Goal: Find contact information: Find contact information

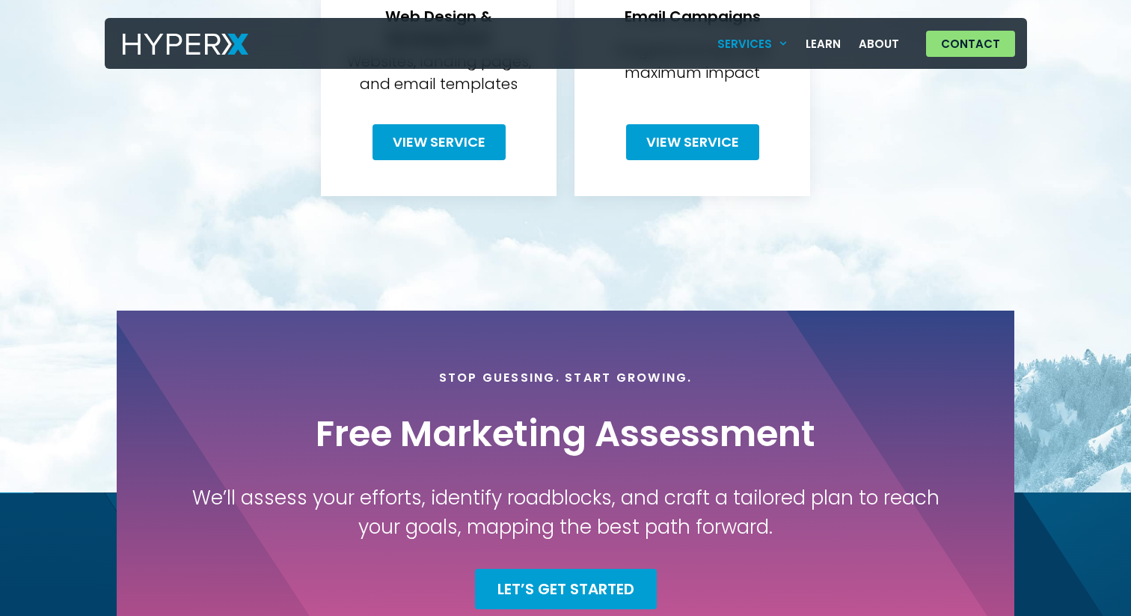
scroll to position [1016, 0]
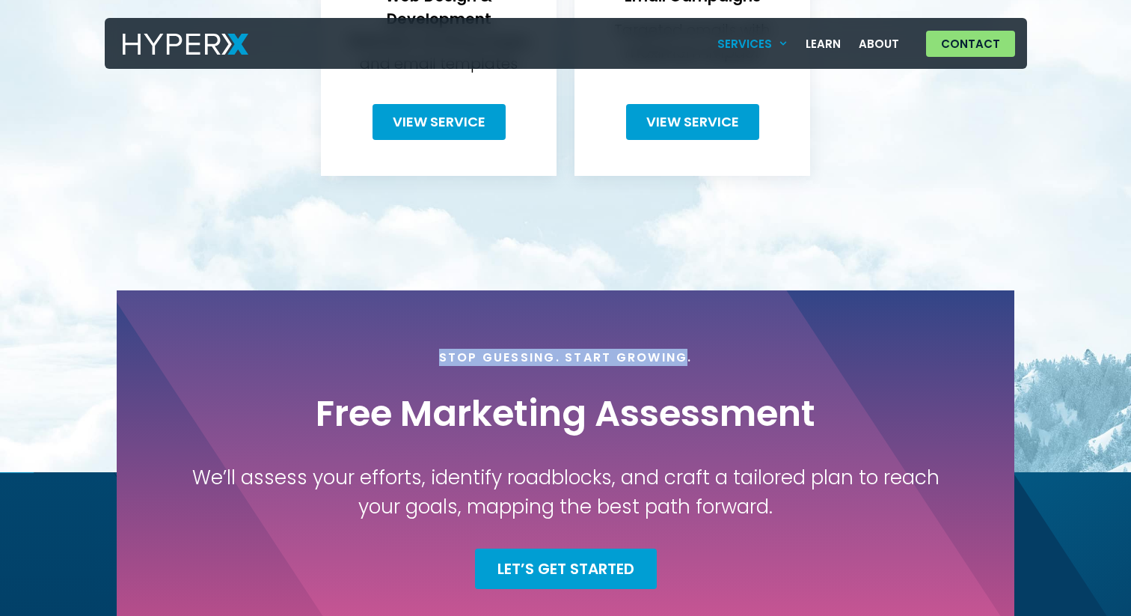
drag, startPoint x: 441, startPoint y: 335, endPoint x: 688, endPoint y: 334, distance: 247.6
click at [688, 350] on h4 "Stop Guessing. Start Growing." at bounding box center [566, 357] width 254 height 14
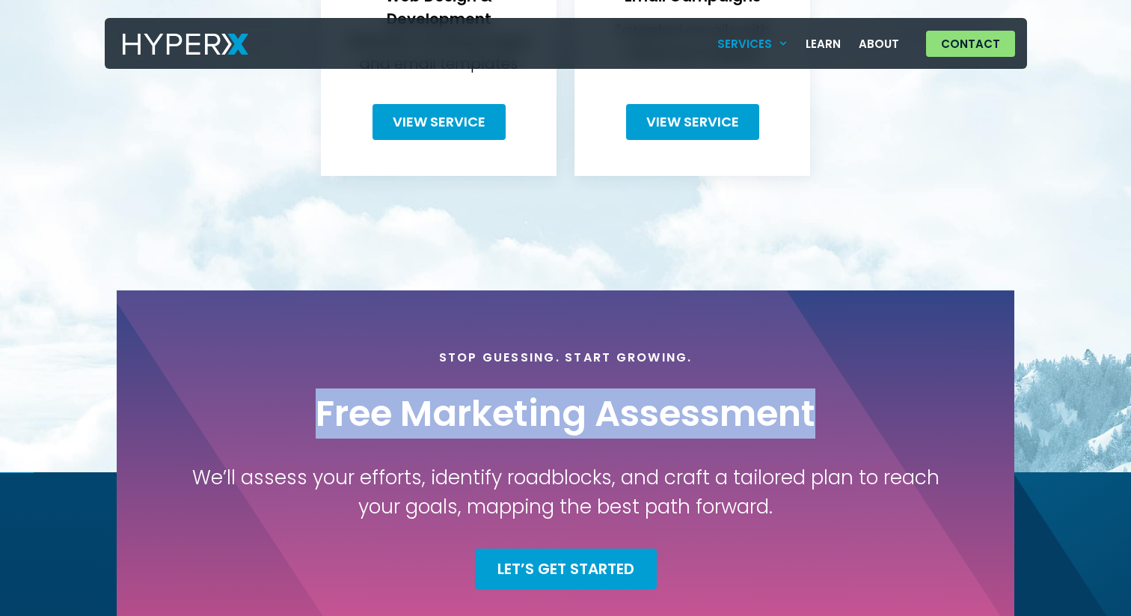
drag, startPoint x: 316, startPoint y: 392, endPoint x: 815, endPoint y: 399, distance: 499.7
click at [815, 399] on h2 "Free Marketing Assessment" at bounding box center [566, 413] width 500 height 45
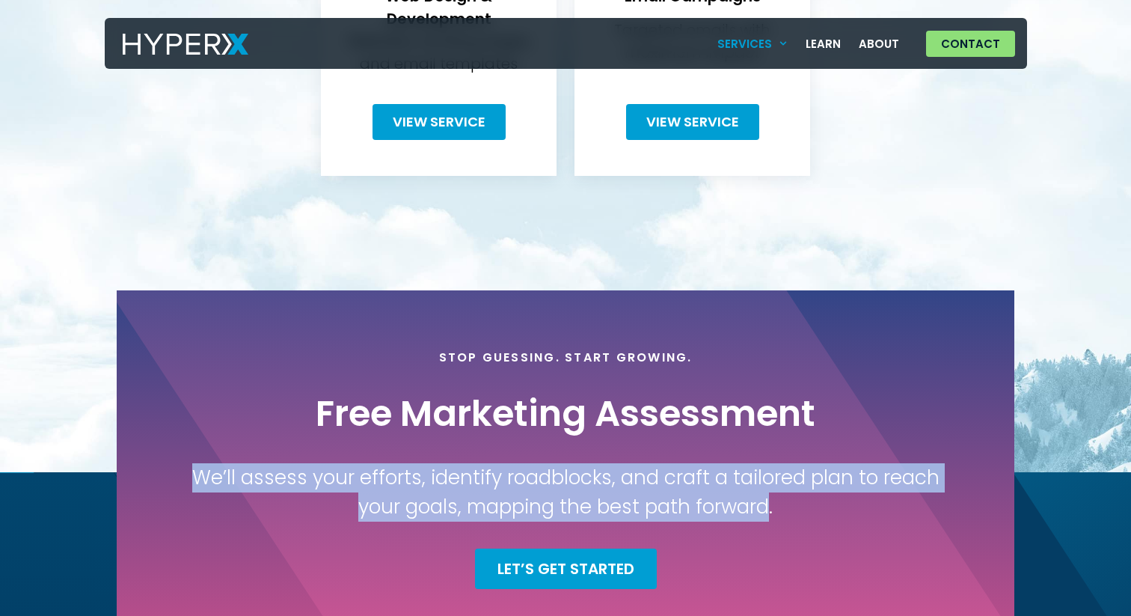
drag, startPoint x: 227, startPoint y: 457, endPoint x: 803, endPoint y: 489, distance: 576.1
click at [803, 489] on h3 "We’ll assess your efforts, identify roadblocks, and craft a tailored plan to re…" at bounding box center [565, 492] width 748 height 58
click at [597, 561] on span "Let’s Get Started" at bounding box center [565, 568] width 137 height 15
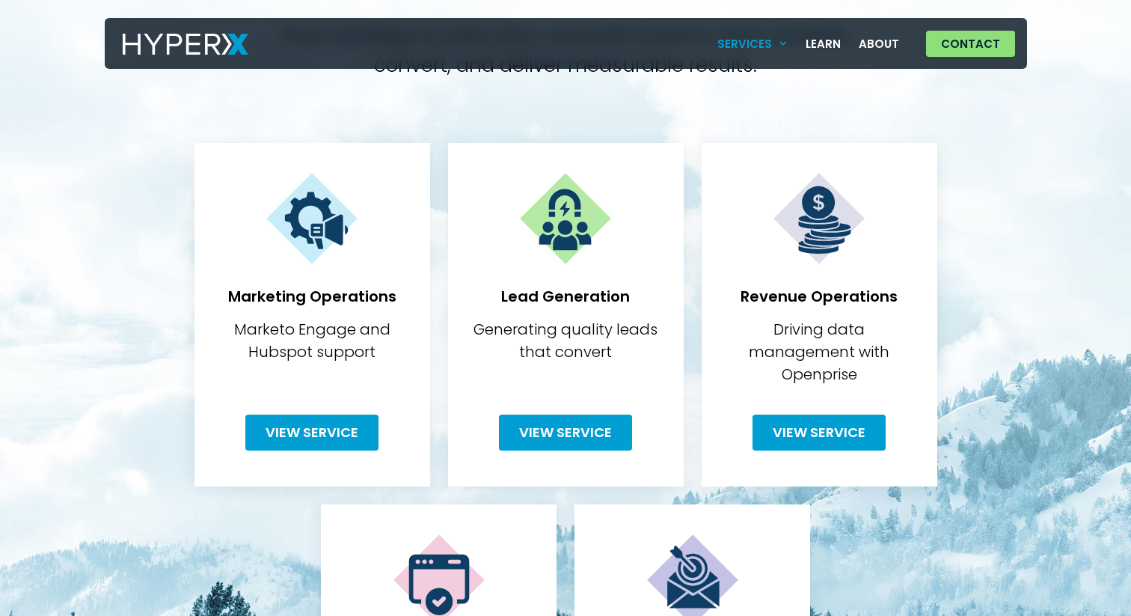
scroll to position [0, 0]
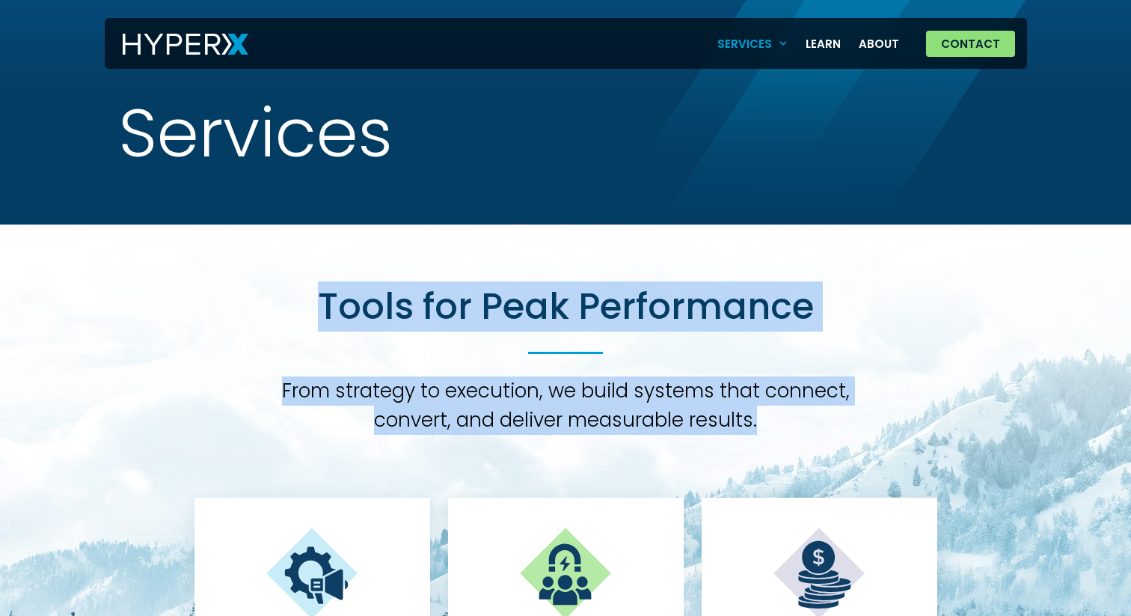
drag, startPoint x: 775, startPoint y: 420, endPoint x: 304, endPoint y: 273, distance: 493.7
click at [303, 290] on div "Tools for Peak Performance From strategy to execution, we build systems that co…" at bounding box center [566, 359] width 607 height 150
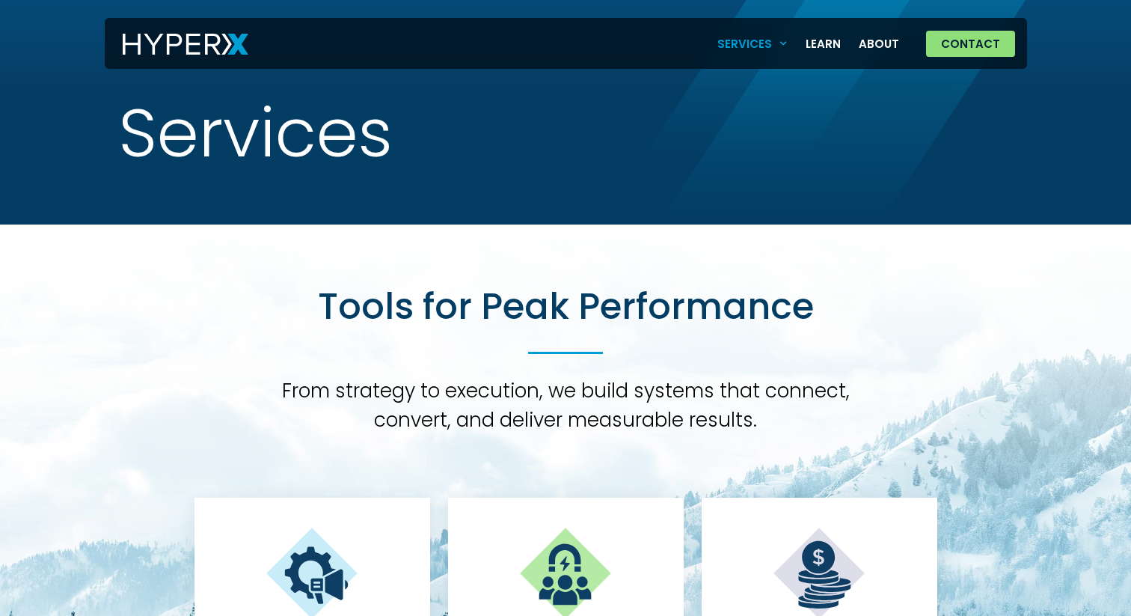
drag, startPoint x: 535, startPoint y: 351, endPoint x: 884, endPoint y: 420, distance: 356.0
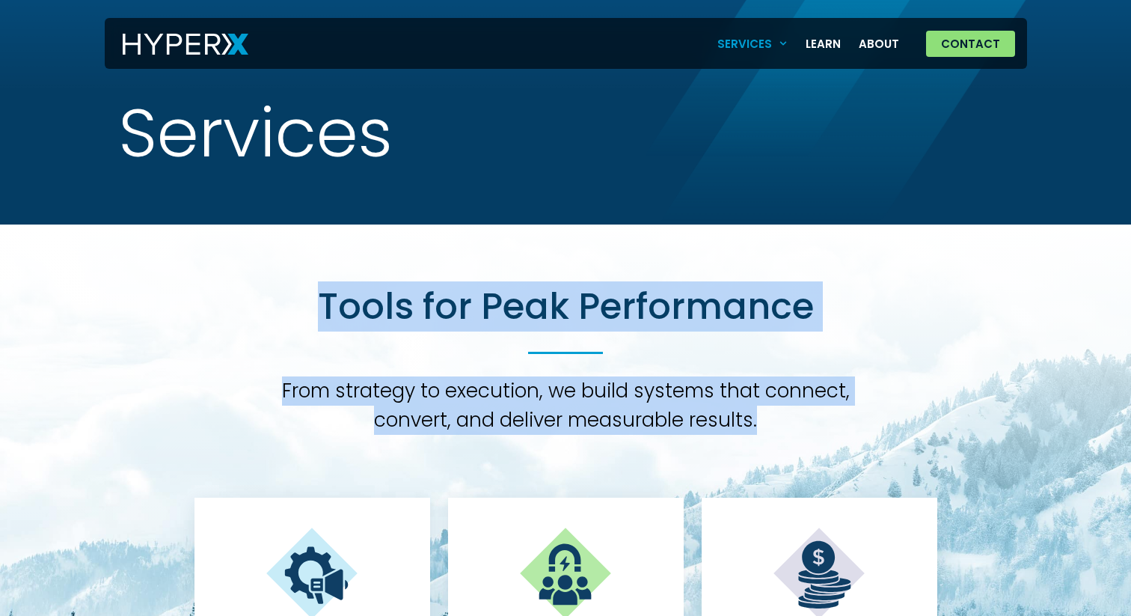
drag, startPoint x: 789, startPoint y: 423, endPoint x: 215, endPoint y: 240, distance: 602.2
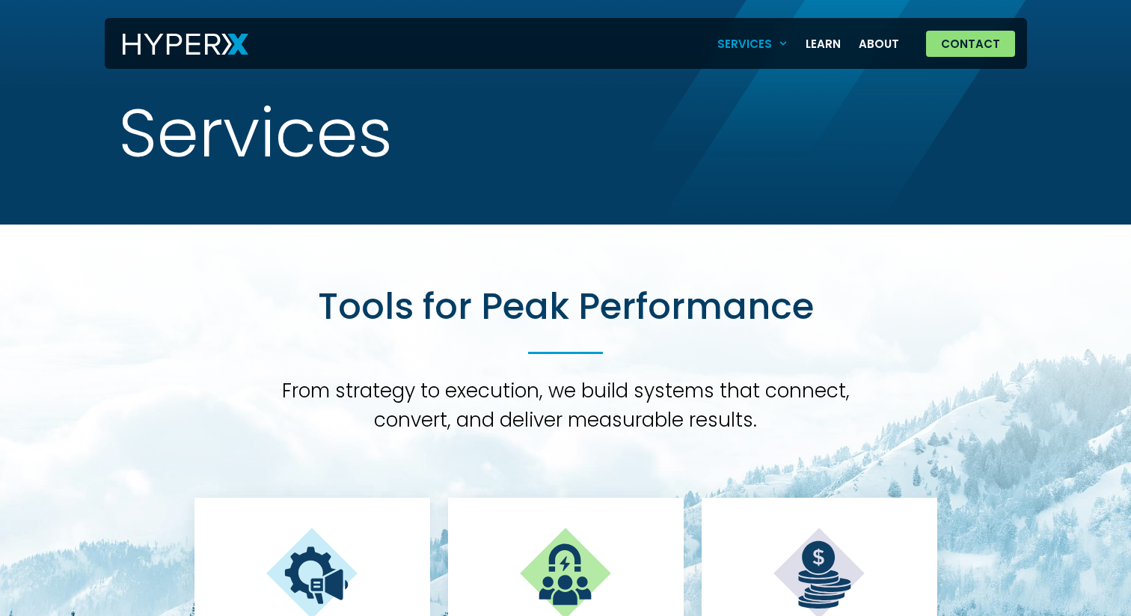
click at [280, 319] on div "Tools for Peak Performance From strategy to execution, we build systems that co…" at bounding box center [566, 359] width 607 height 150
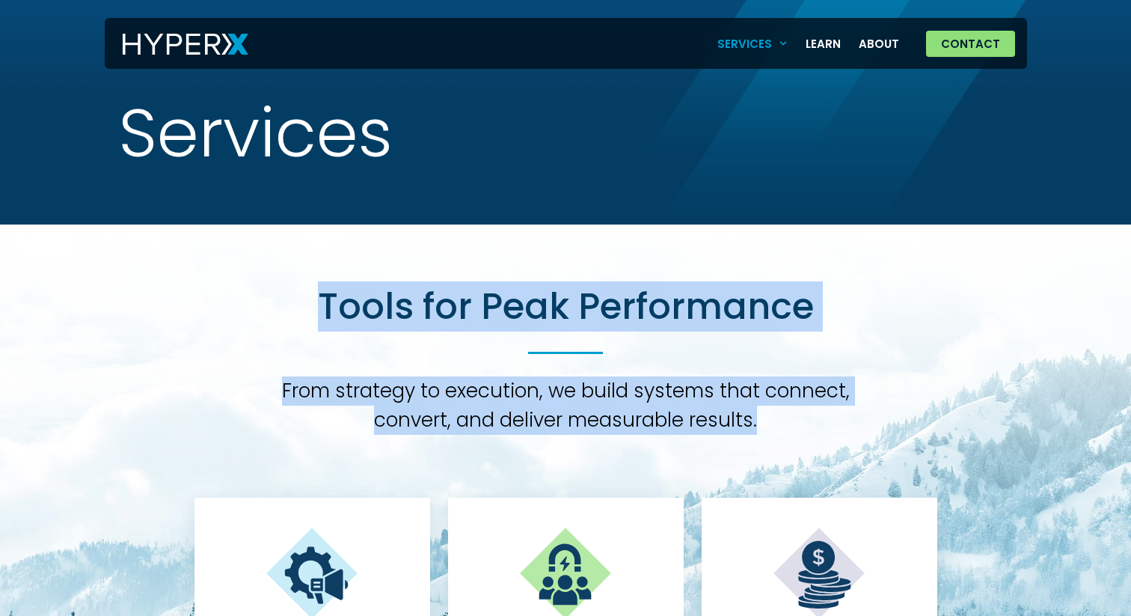
drag, startPoint x: 592, startPoint y: 353, endPoint x: 785, endPoint y: 426, distance: 205.5
click at [785, 426] on div "Tools for Peak Performance From strategy to execution, we build systems that co…" at bounding box center [566, 359] width 607 height 150
drag, startPoint x: 782, startPoint y: 421, endPoint x: 301, endPoint y: 316, distance: 492.2
click at [301, 317] on div "Tools for Peak Performance From strategy to execution, we build systems that co…" at bounding box center [566, 359] width 607 height 150
click at [304, 312] on div "Tools for Peak Performance From strategy to execution, we build systems that co…" at bounding box center [566, 359] width 607 height 150
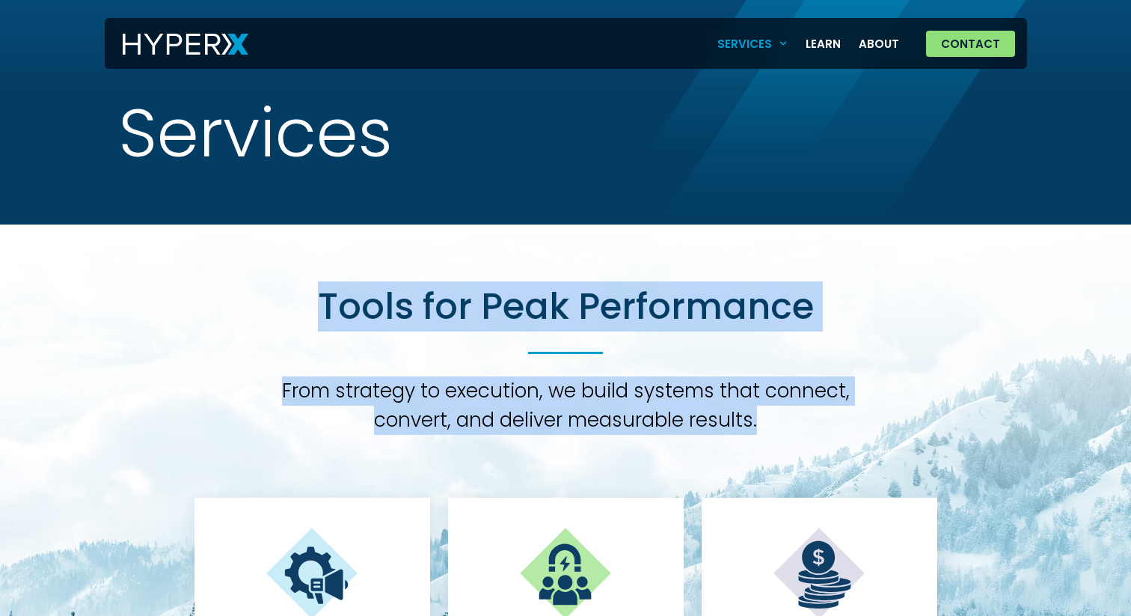
drag, startPoint x: 328, startPoint y: 300, endPoint x: 763, endPoint y: 426, distance: 453.1
click at [763, 426] on div "Tools for Peak Performance From strategy to execution, we build systems that co…" at bounding box center [566, 359] width 607 height 150
click at [764, 425] on h3 "From strategy to execution, we build systems that connect, convert, and deliver…" at bounding box center [566, 405] width 607 height 58
drag, startPoint x: 789, startPoint y: 419, endPoint x: 304, endPoint y: 314, distance: 495.9
click at [302, 317] on div "Tools for Peak Performance From strategy to execution, we build systems that co…" at bounding box center [566, 359] width 607 height 150
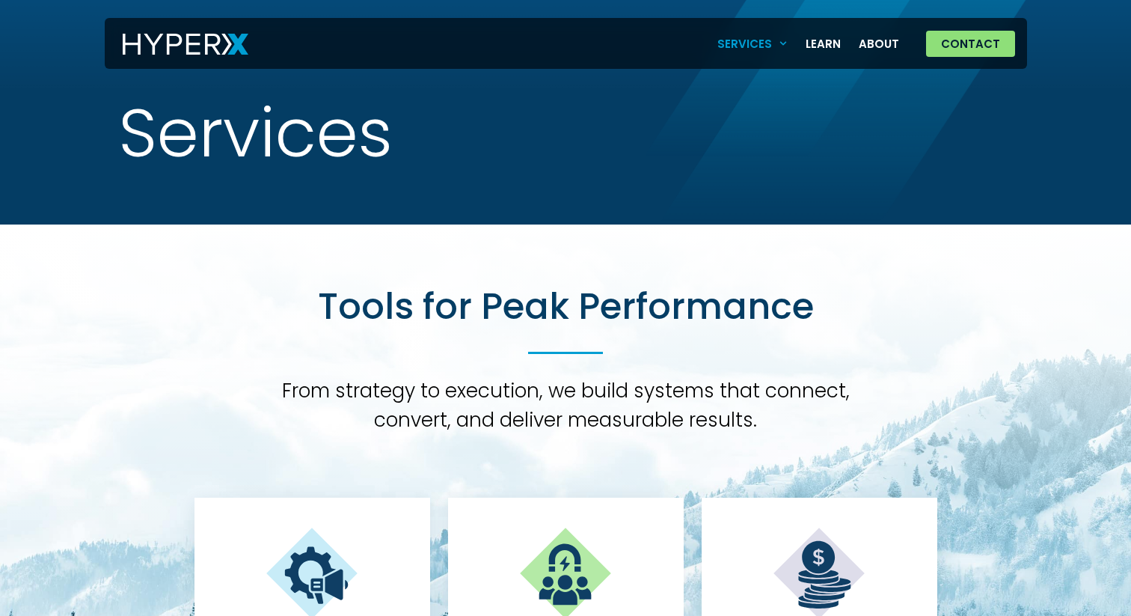
click at [305, 309] on div "Tools for Peak Performance From strategy to execution, we build systems that co…" at bounding box center [566, 359] width 607 height 150
click at [325, 303] on h2 "Tools for Peak Performance" at bounding box center [566, 306] width 496 height 45
click at [318, 303] on h2 "Tools for Peak Performance" at bounding box center [566, 306] width 496 height 45
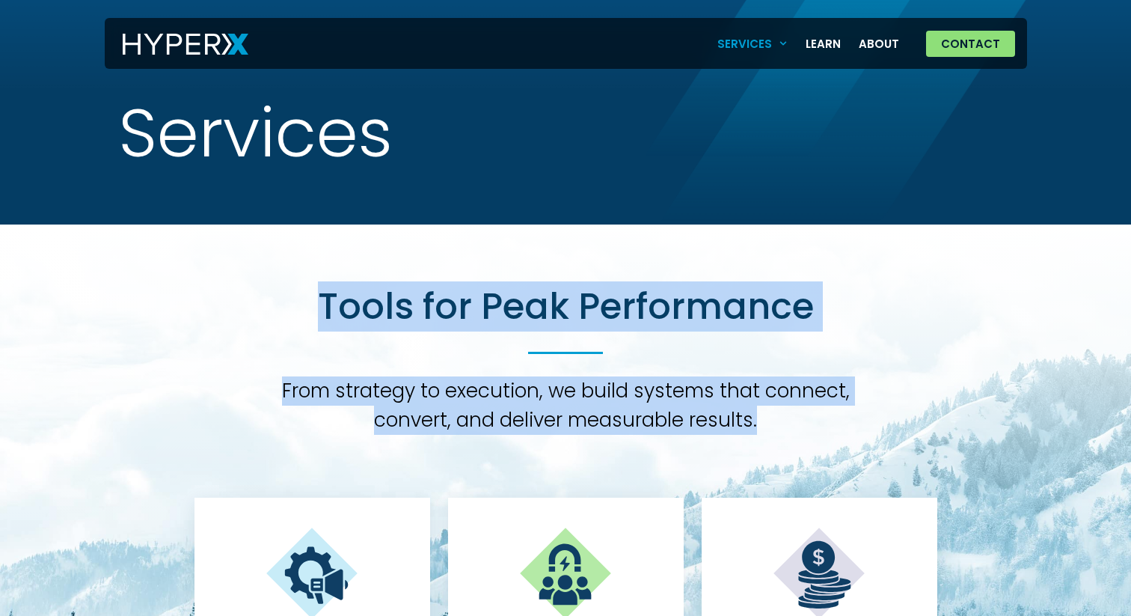
drag, startPoint x: 318, startPoint y: 303, endPoint x: 761, endPoint y: 411, distance: 455.7
click at [761, 411] on div "Tools for Peak Performance From strategy to execution, we build systems that co…" at bounding box center [566, 359] width 607 height 150
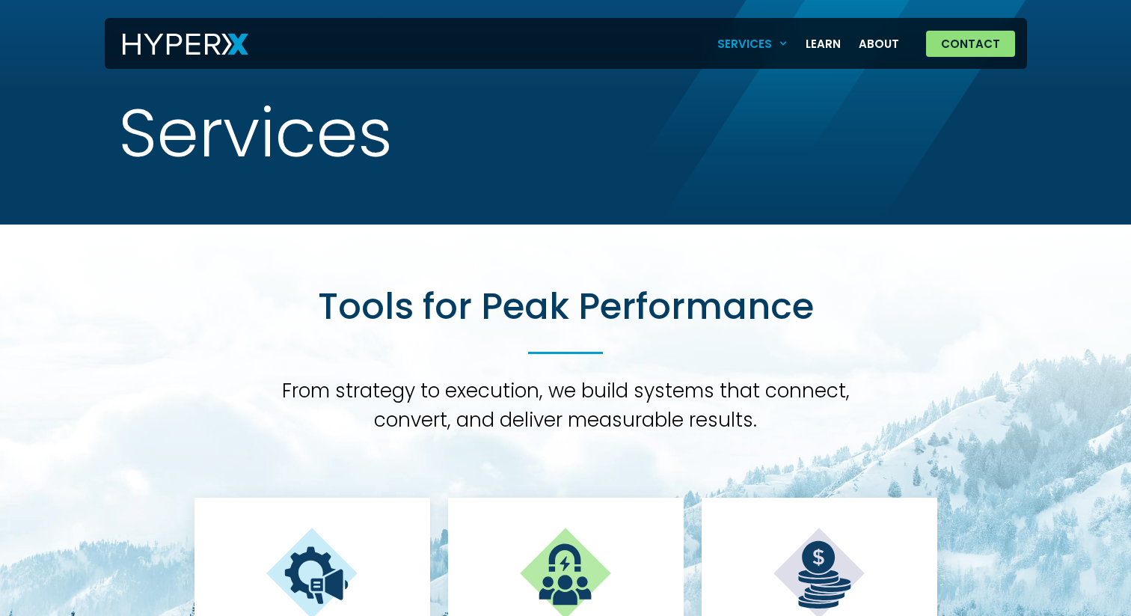
click at [761, 411] on h3 "From strategy to execution, we build systems that connect, convert, and deliver…" at bounding box center [566, 405] width 607 height 58
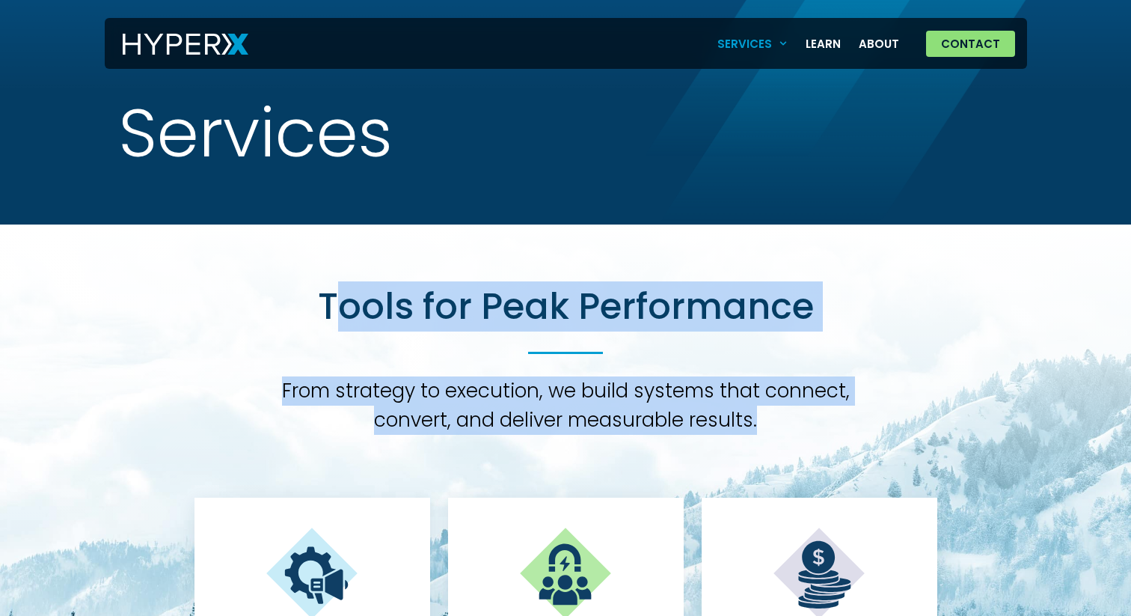
drag, startPoint x: 761, startPoint y: 417, endPoint x: 331, endPoint y: 315, distance: 441.9
click at [331, 315] on div "Tools for Peak Performance From strategy to execution, we build systems that co…" at bounding box center [566, 359] width 607 height 150
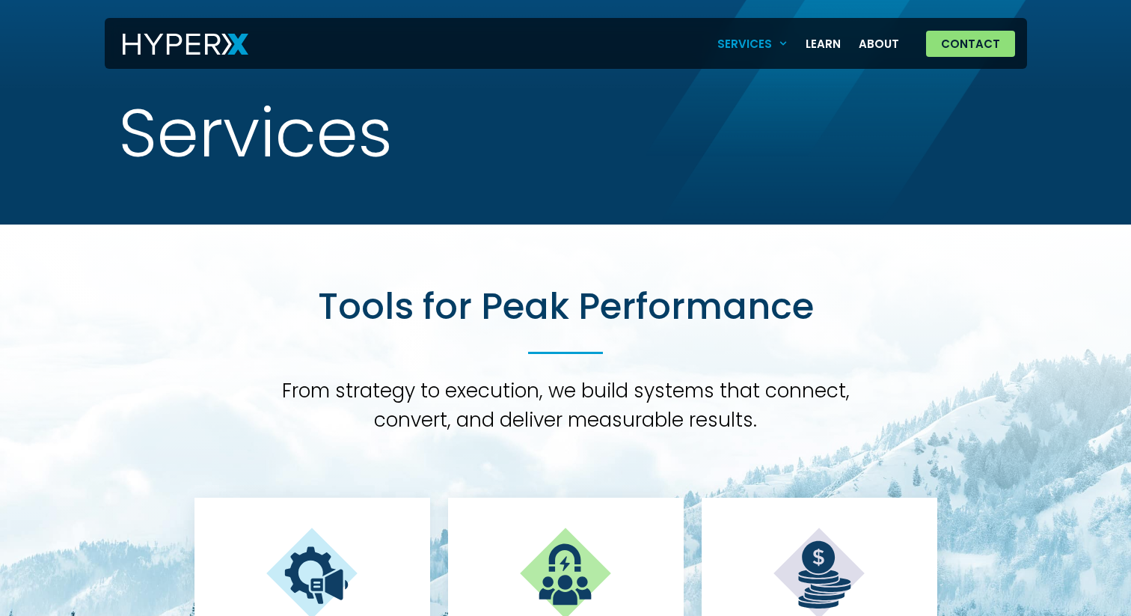
click at [331, 314] on h2 "Tools for Peak Performance" at bounding box center [566, 306] width 496 height 45
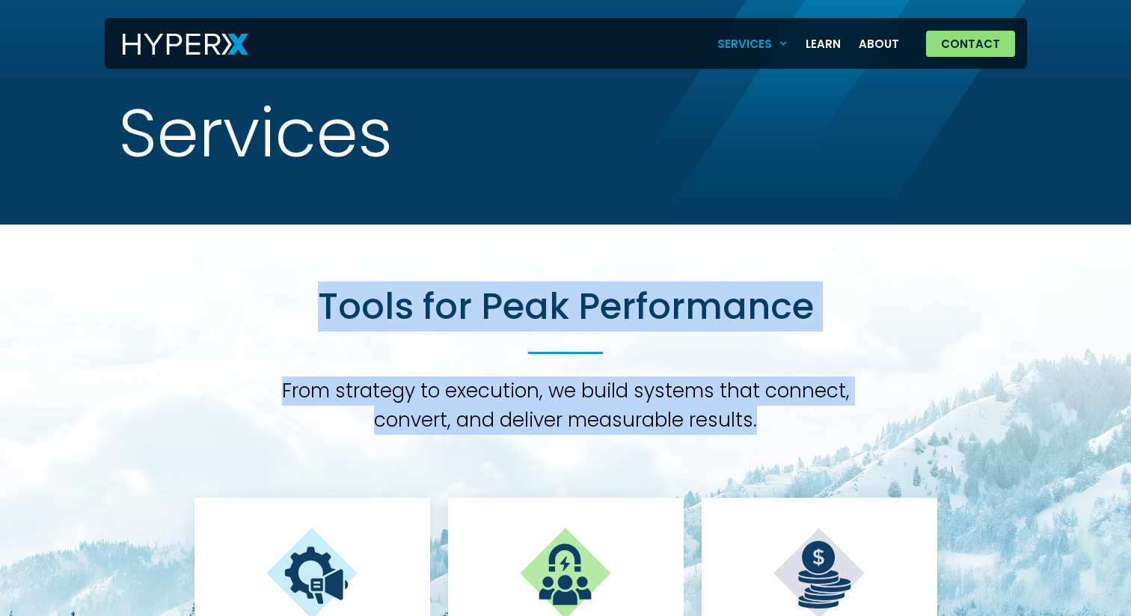
drag, startPoint x: 322, startPoint y: 308, endPoint x: 794, endPoint y: 422, distance: 484.7
click at [781, 423] on div "Tools for Peak Performance From strategy to execution, we build systems that co…" at bounding box center [566, 359] width 607 height 150
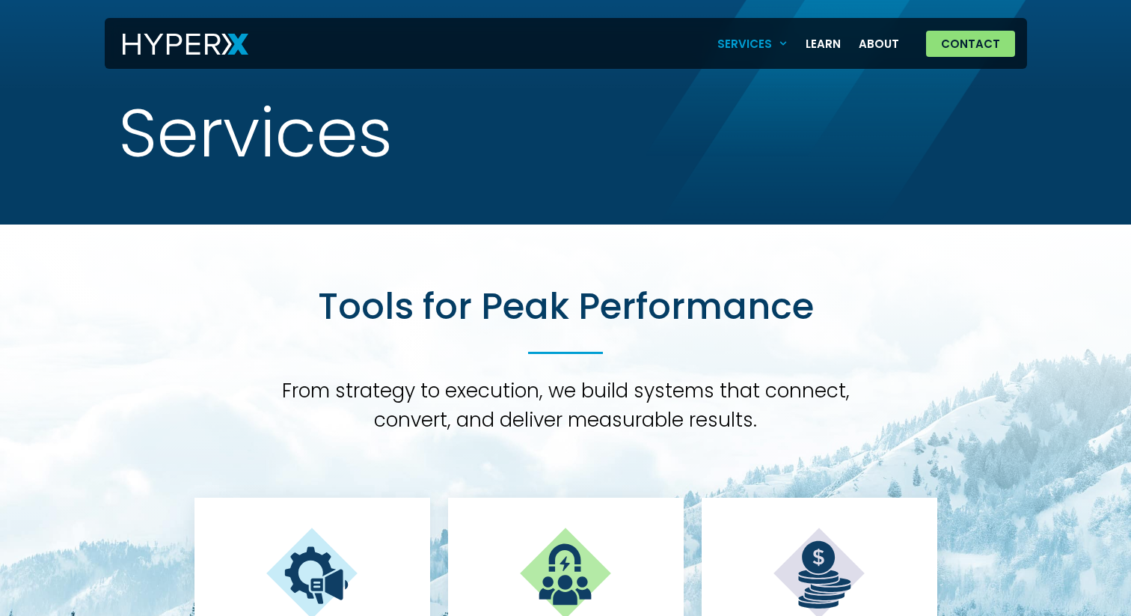
click at [794, 421] on h3 "From strategy to execution, we build systems that connect, convert, and deliver…" at bounding box center [566, 405] width 607 height 58
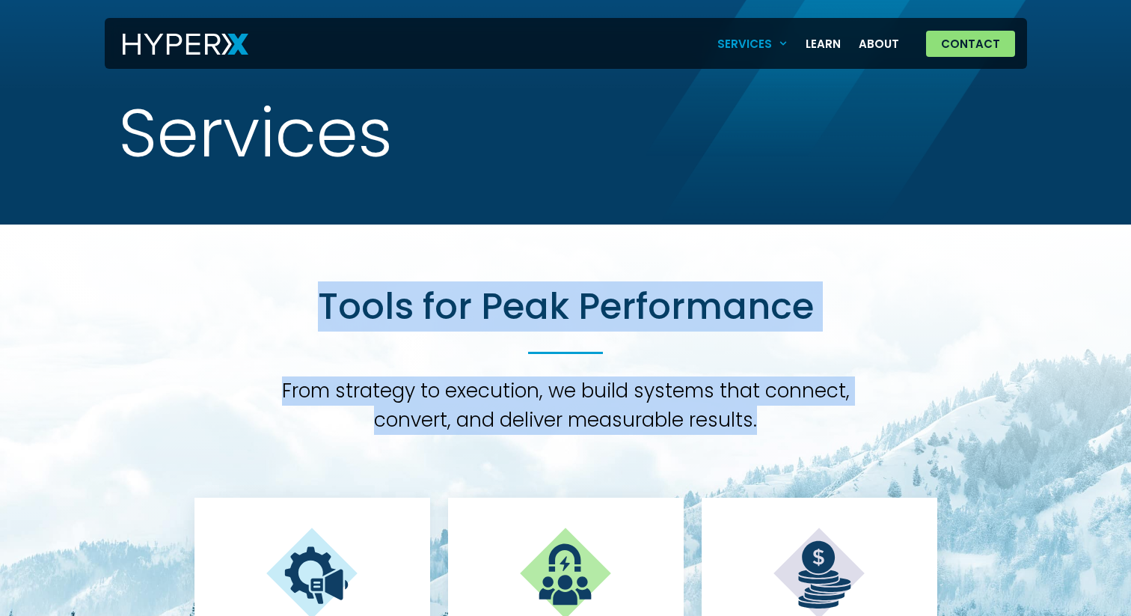
drag, startPoint x: 744, startPoint y: 411, endPoint x: 324, endPoint y: 317, distance: 430.8
click at [324, 318] on div "Tools for Peak Performance From strategy to execution, we build systems that co…" at bounding box center [566, 359] width 607 height 150
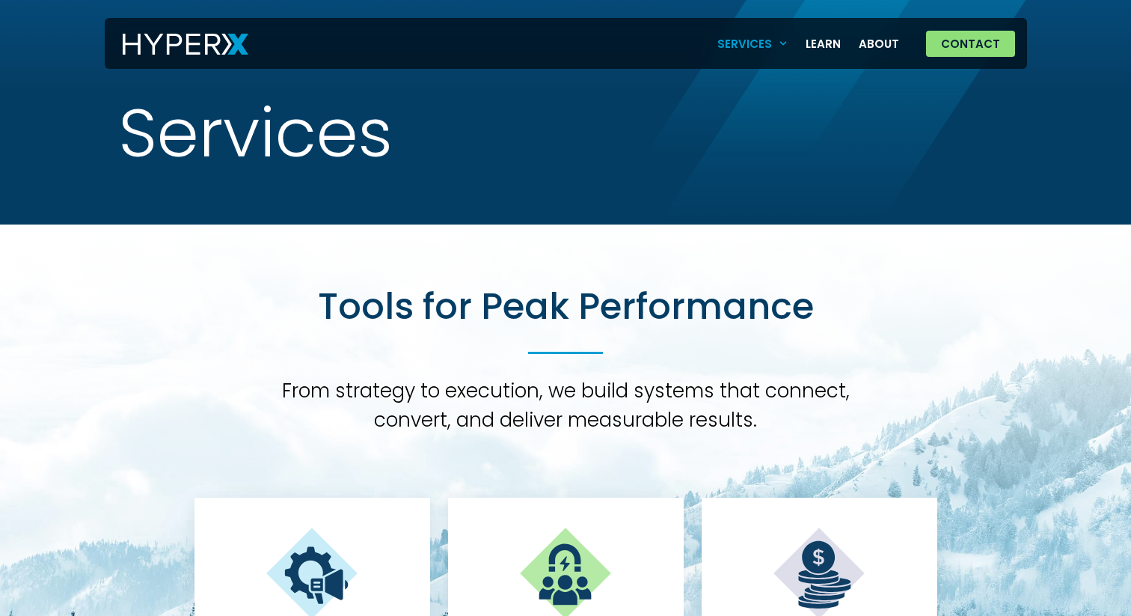
click at [329, 304] on h2 "Tools for Peak Performance" at bounding box center [566, 306] width 496 height 45
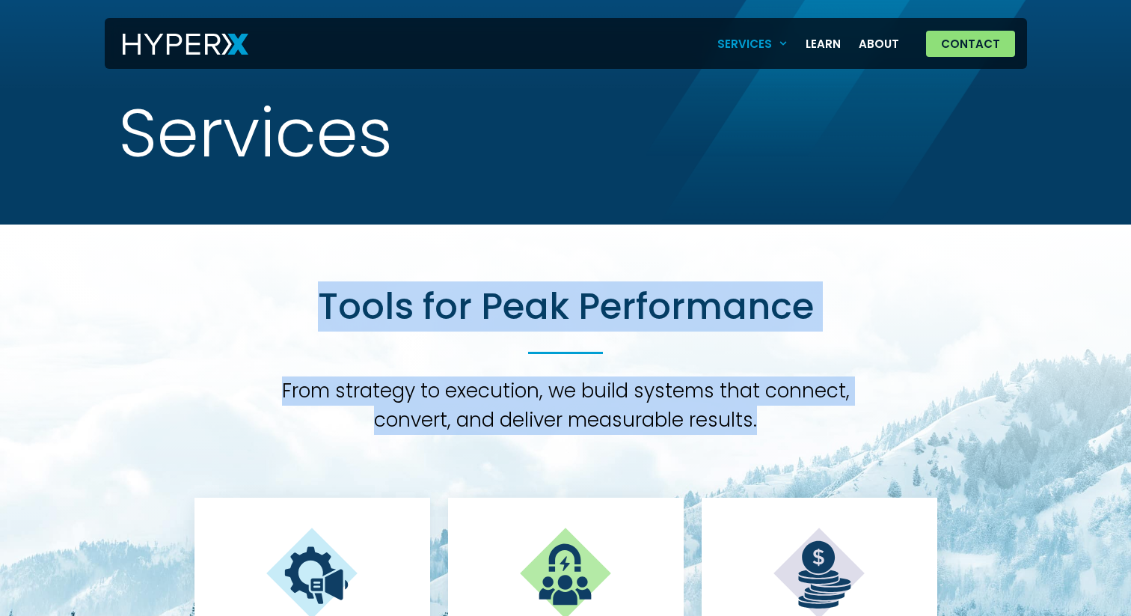
drag, startPoint x: 319, startPoint y: 307, endPoint x: 785, endPoint y: 423, distance: 480.0
click at [785, 423] on div "Tools for Peak Performance From strategy to execution, we build systems that co…" at bounding box center [566, 359] width 607 height 150
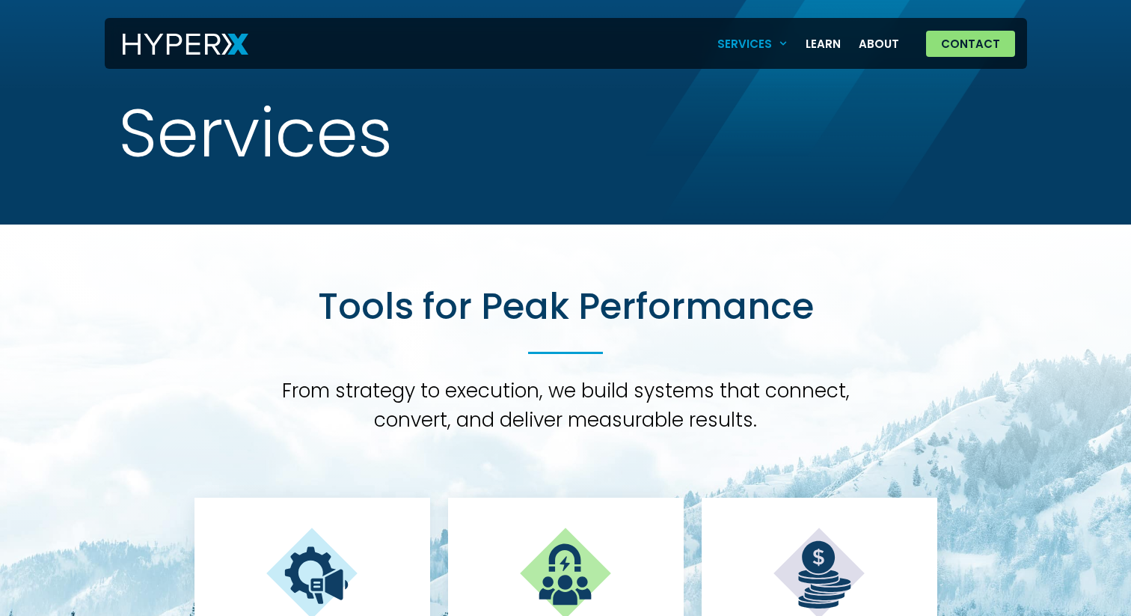
click at [793, 408] on h3 "From strategy to execution, we build systems that connect, convert, and deliver…" at bounding box center [566, 405] width 607 height 58
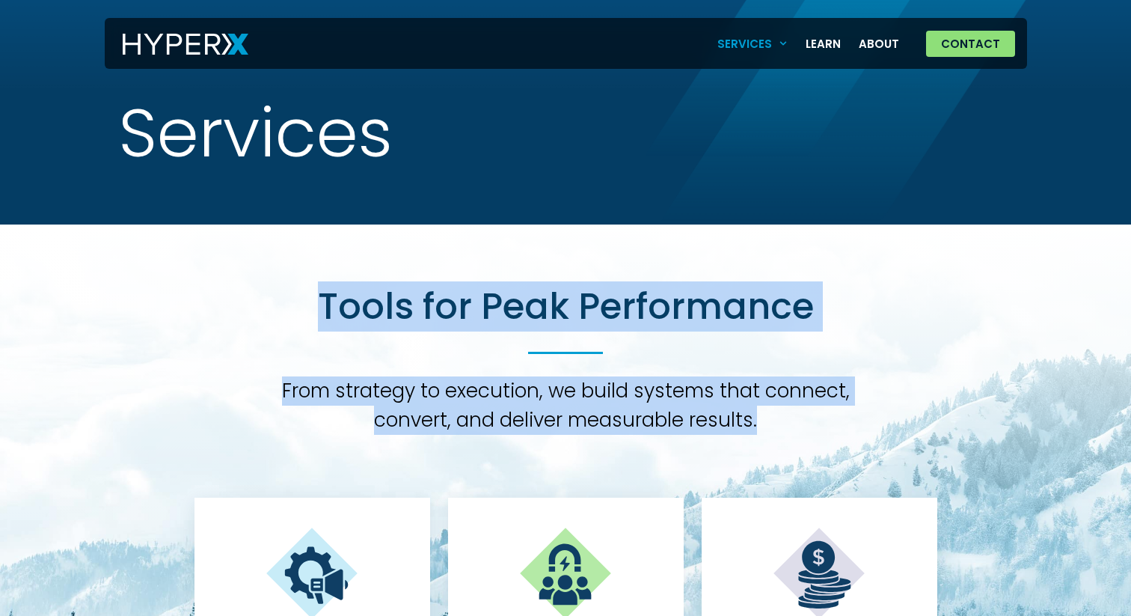
drag, startPoint x: 794, startPoint y: 408, endPoint x: 305, endPoint y: 304, distance: 499.5
click at [305, 304] on div "Tools for Peak Performance From strategy to execution, we build systems that co…" at bounding box center [566, 359] width 607 height 150
drag, startPoint x: 305, startPoint y: 304, endPoint x: 850, endPoint y: 426, distance: 558.0
click at [850, 426] on div "Tools for Peak Performance From strategy to execution, we build systems that co…" at bounding box center [566, 359] width 607 height 150
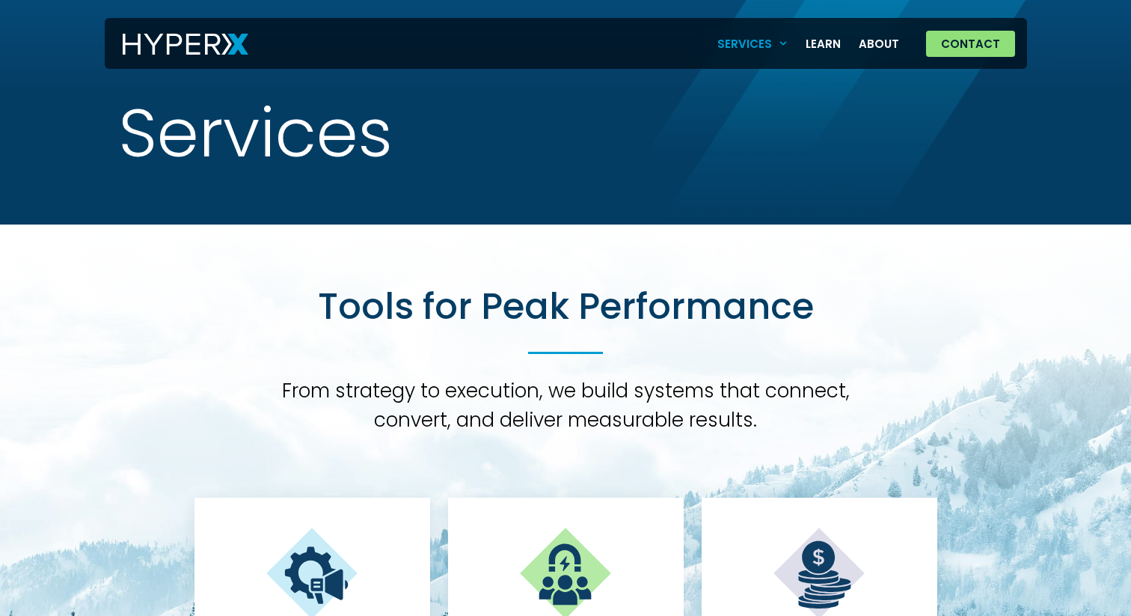
click at [849, 425] on h3 "From strategy to execution, we build systems that connect, convert, and deliver…" at bounding box center [566, 405] width 607 height 58
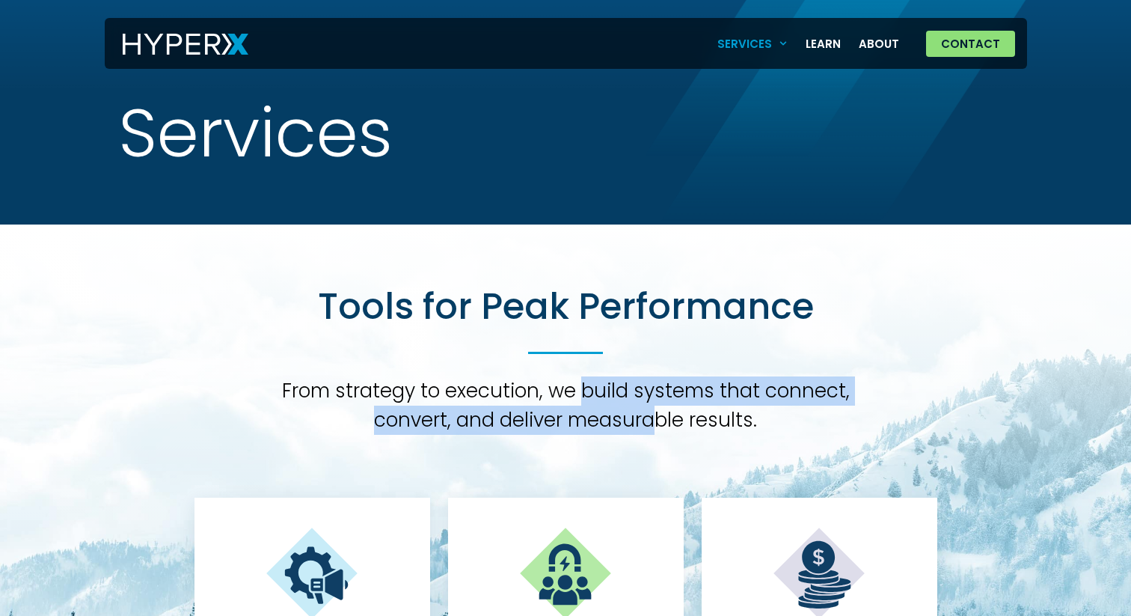
drag, startPoint x: 623, startPoint y: 404, endPoint x: 586, endPoint y: 394, distance: 38.6
click at [586, 394] on h3 "From strategy to execution, we build systems that connect, convert, and deliver…" at bounding box center [566, 405] width 607 height 58
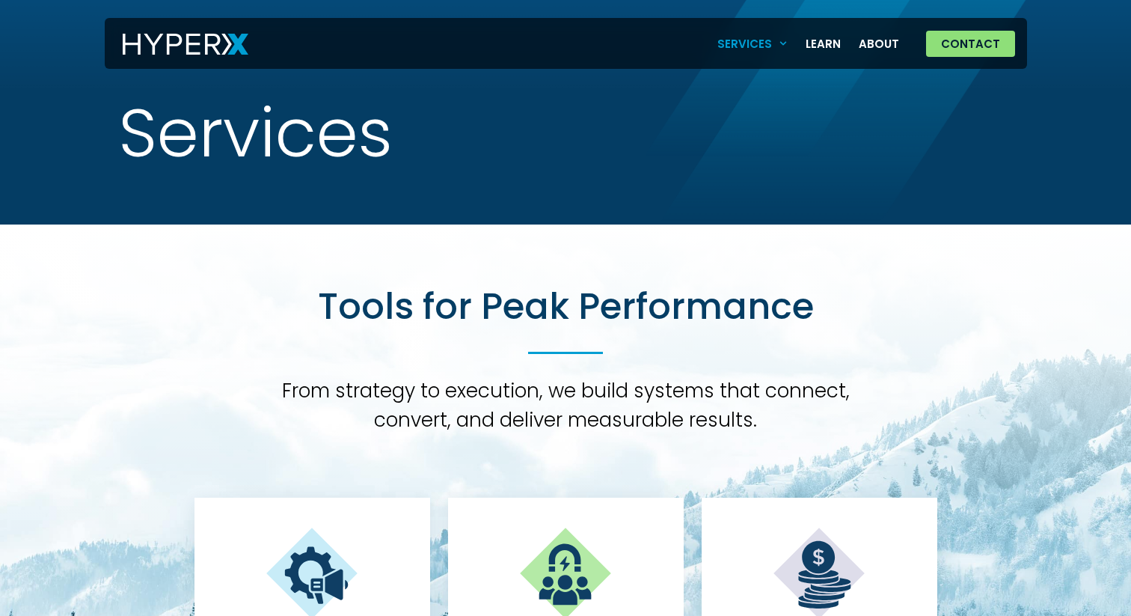
drag, startPoint x: 856, startPoint y: 421, endPoint x: 731, endPoint y: 397, distance: 127.9
click at [731, 397] on h3 "From strategy to execution, we build systems that connect, convert, and deliver…" at bounding box center [566, 405] width 607 height 58
click at [801, 410] on h3 "From strategy to execution, we build systems that connect, convert, and deliver…" at bounding box center [566, 405] width 607 height 58
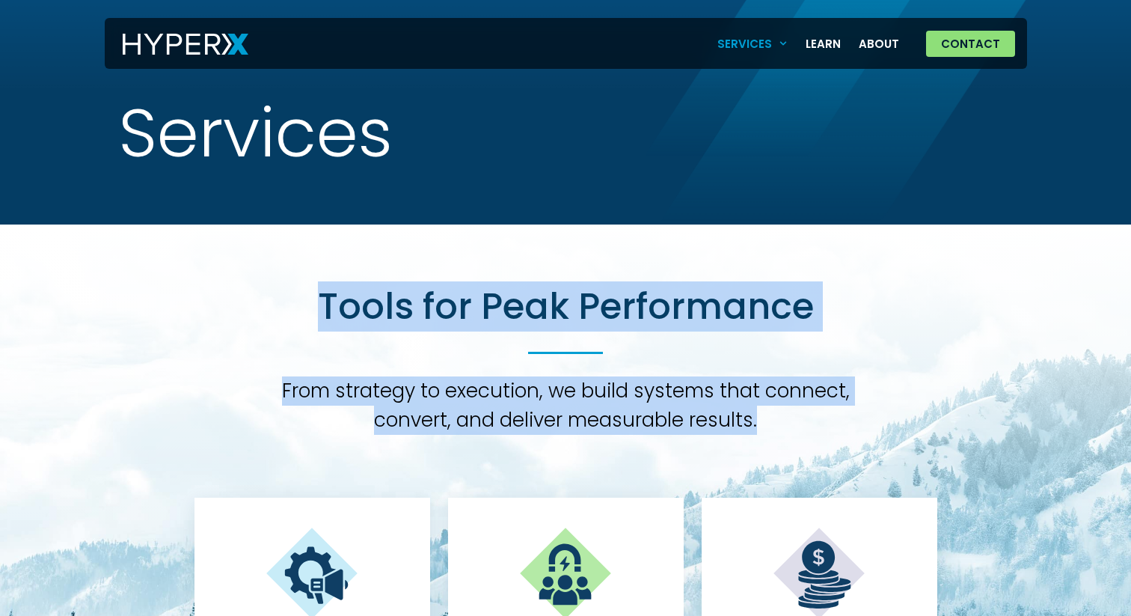
drag, startPoint x: 831, startPoint y: 415, endPoint x: 314, endPoint y: 316, distance: 526.3
click at [314, 316] on div "Tools for Peak Performance From strategy to execution, we build systems that co…" at bounding box center [566, 359] width 607 height 150
click at [313, 315] on div "Tools for Peak Performance From strategy to execution, we build systems that co…" at bounding box center [566, 359] width 607 height 150
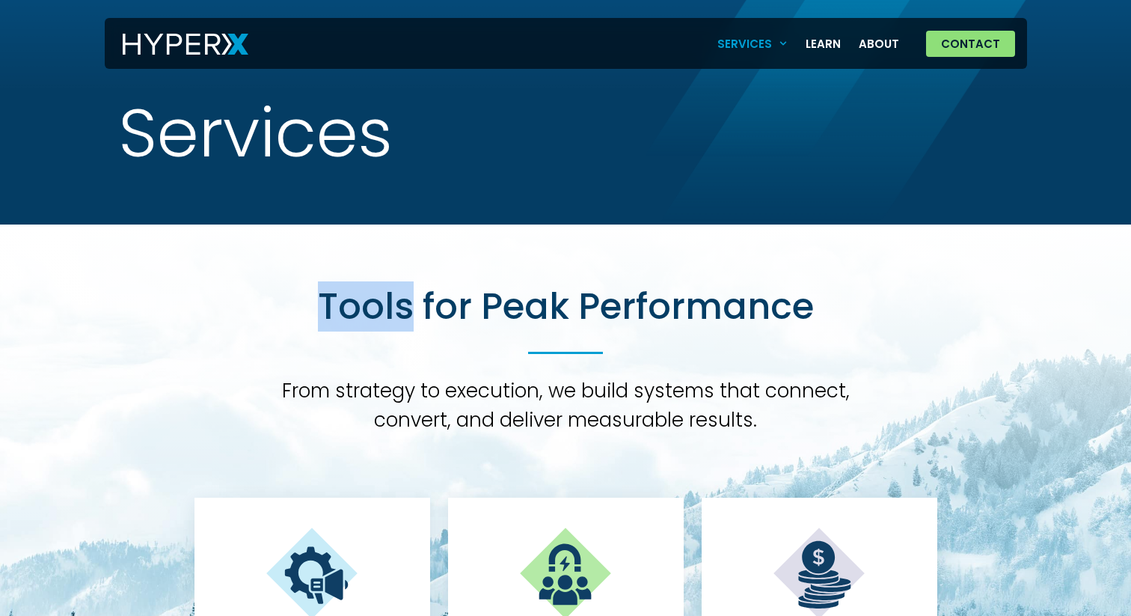
drag, startPoint x: 313, startPoint y: 315, endPoint x: 816, endPoint y: 450, distance: 521.1
click at [789, 417] on h3 "From strategy to execution, we build systems that connect, convert, and deliver…" at bounding box center [566, 405] width 607 height 58
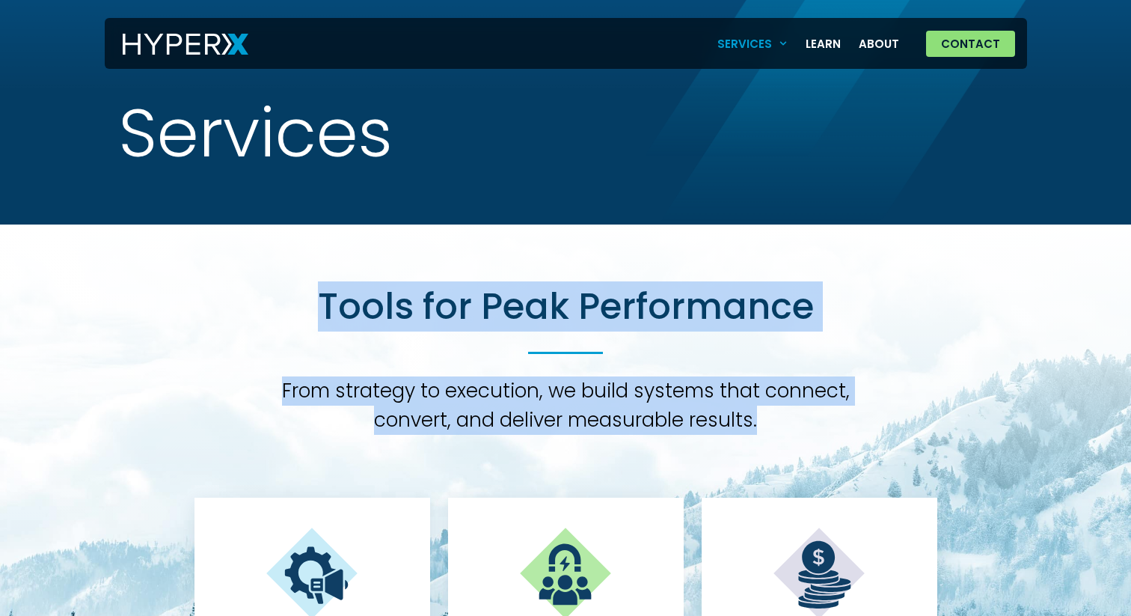
drag, startPoint x: 790, startPoint y: 417, endPoint x: 319, endPoint y: 305, distance: 484.2
click at [318, 305] on div "Tools for Peak Performance From strategy to execution, we build systems that co…" at bounding box center [566, 359] width 607 height 150
click at [319, 305] on h2 "Tools for Peak Performance" at bounding box center [566, 306] width 496 height 45
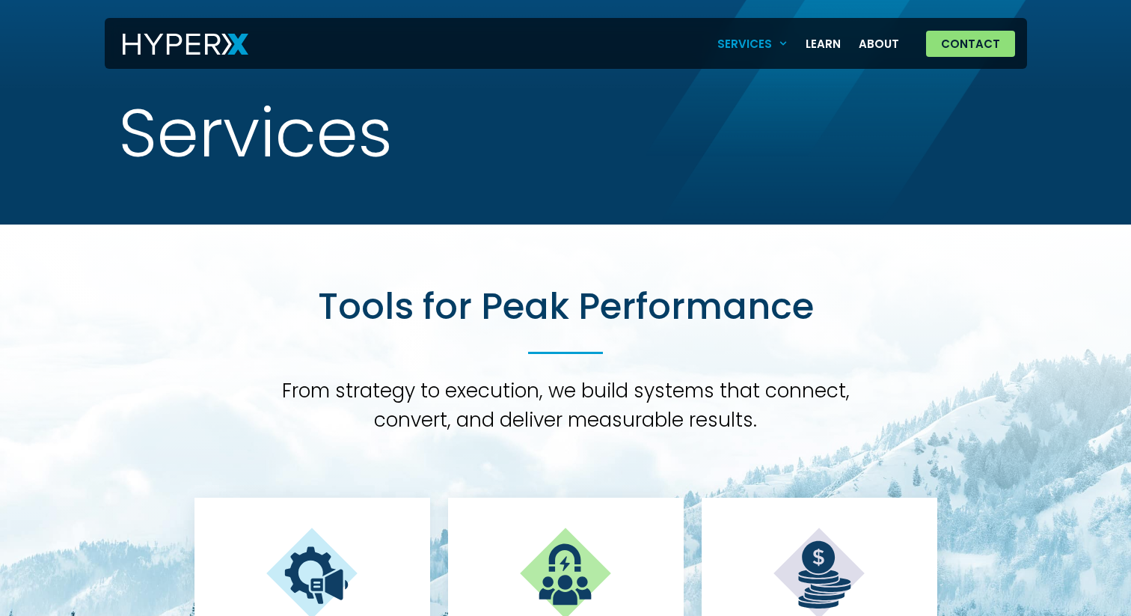
drag, startPoint x: 306, startPoint y: 305, endPoint x: 823, endPoint y: 447, distance: 536.0
